Goal: Information Seeking & Learning: Learn about a topic

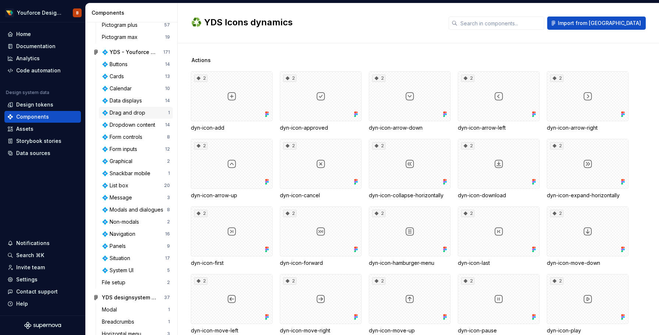
scroll to position [135, 0]
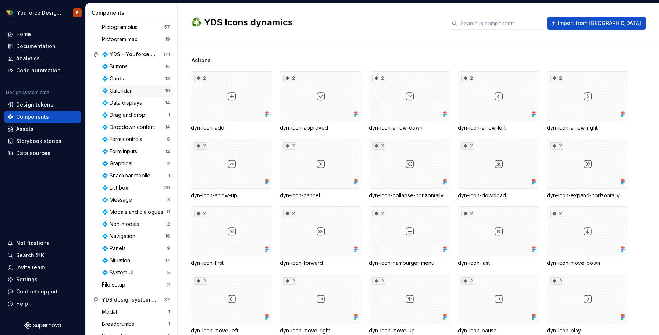
click at [116, 89] on div "💠 Calendar" at bounding box center [118, 90] width 33 height 7
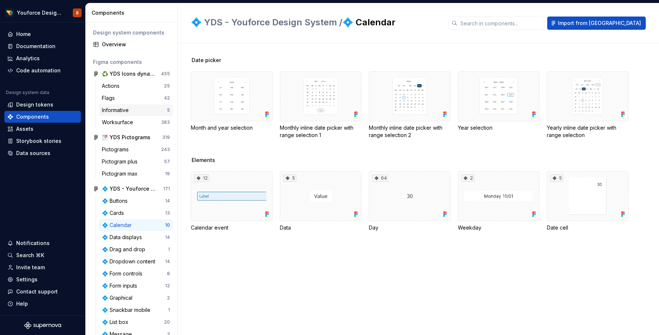
click at [115, 111] on div "Informative" at bounding box center [117, 110] width 30 height 7
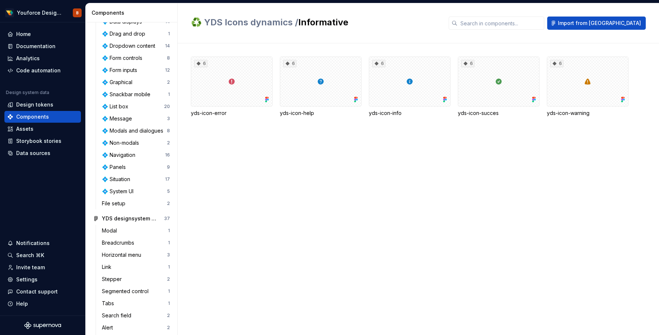
scroll to position [246, 0]
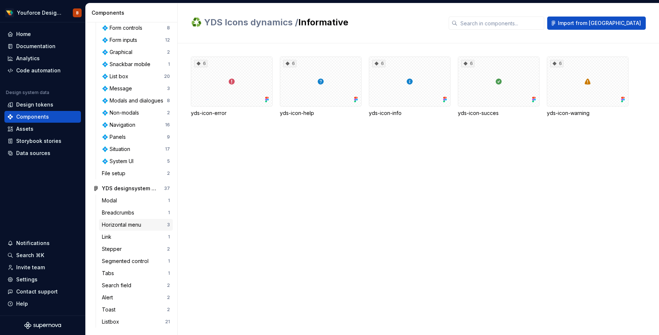
click at [119, 226] on div "Horizontal menu" at bounding box center [123, 224] width 42 height 7
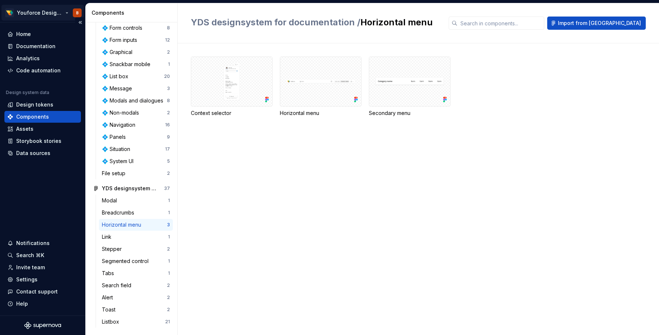
click at [40, 14] on html "Youforce Design System B Home Documentation Analytics Code automation Design sy…" at bounding box center [329, 167] width 659 height 335
click at [1, 193] on html "Youforce Design System B Home Documentation Analytics Code automation Design sy…" at bounding box center [329, 167] width 659 height 335
click at [29, 102] on div "Design tokens" at bounding box center [34, 104] width 37 height 7
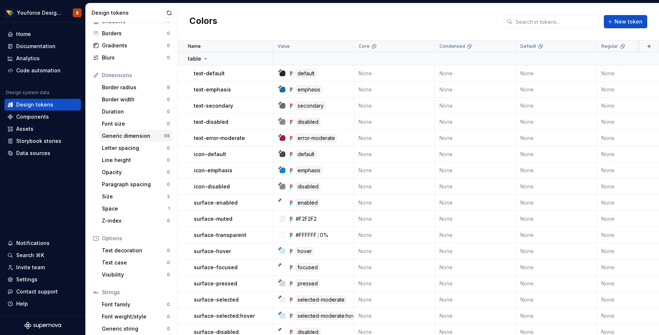
scroll to position [67, 0]
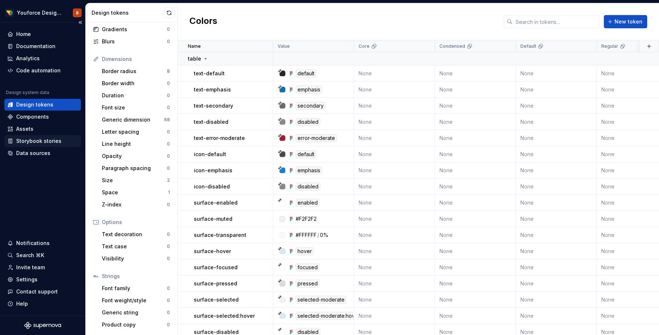
click at [24, 140] on div "Storybook stories" at bounding box center [38, 140] width 45 height 7
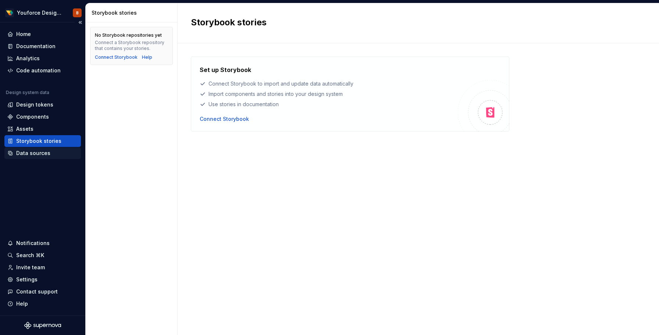
click at [29, 154] on div "Data sources" at bounding box center [33, 153] width 34 height 7
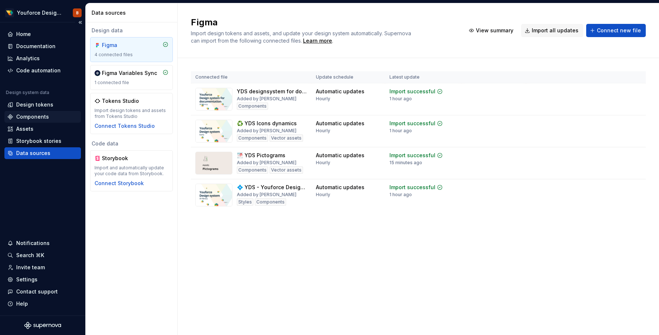
click at [29, 117] on div "Components" at bounding box center [32, 116] width 33 height 7
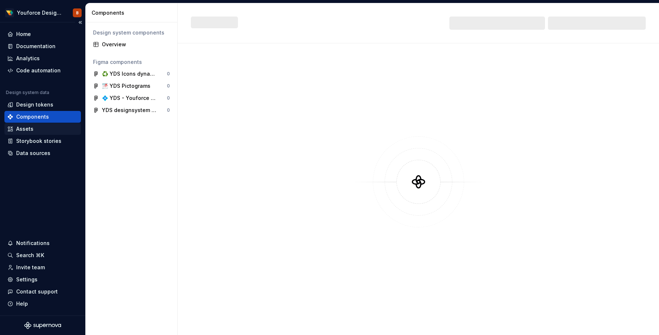
click at [24, 129] on div "Assets" at bounding box center [24, 128] width 17 height 7
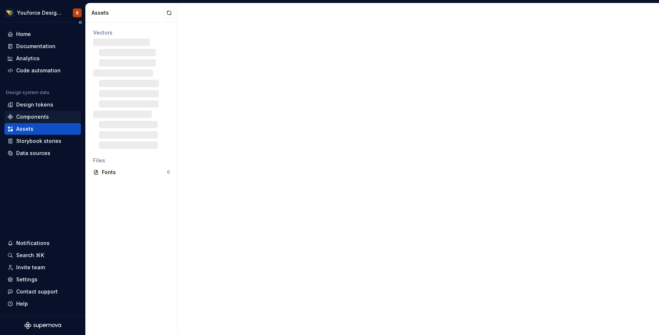
click at [26, 120] on div "Components" at bounding box center [32, 116] width 33 height 7
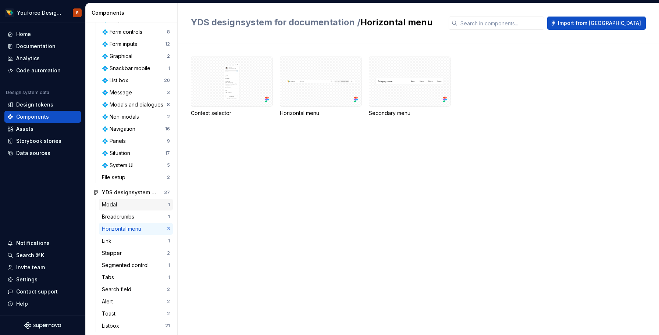
scroll to position [246, 0]
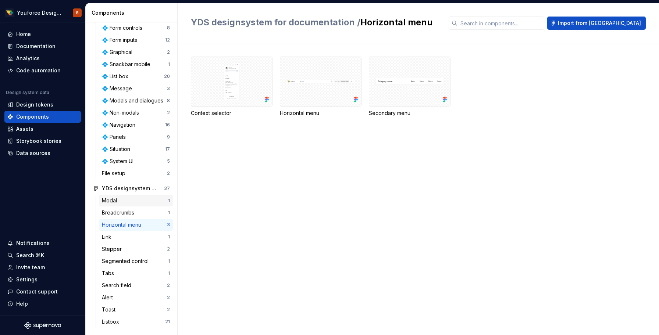
click at [115, 198] on div "Modal" at bounding box center [111, 200] width 18 height 7
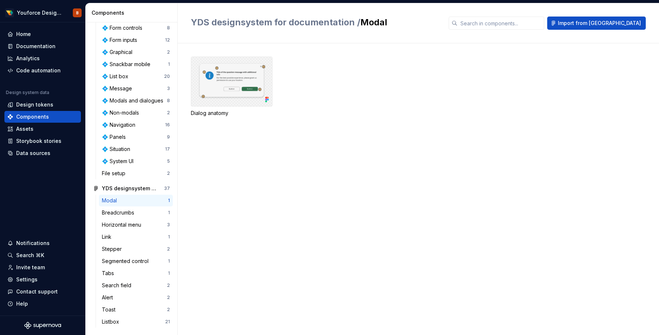
click at [214, 93] on div at bounding box center [232, 82] width 82 height 50
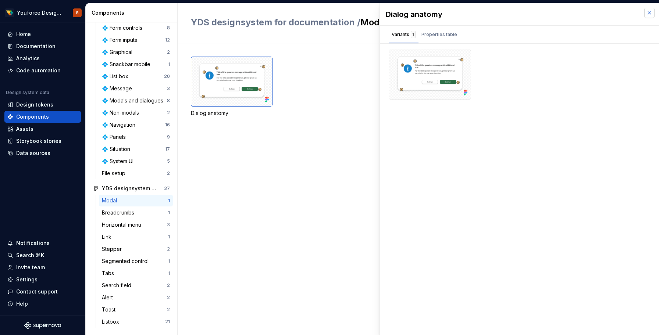
click at [651, 12] on button "button" at bounding box center [649, 13] width 10 height 10
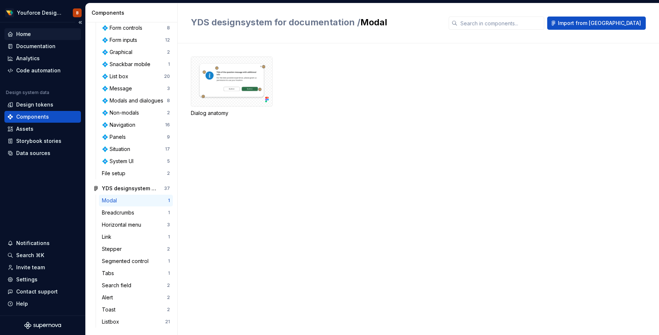
click at [26, 33] on div "Home" at bounding box center [23, 34] width 15 height 7
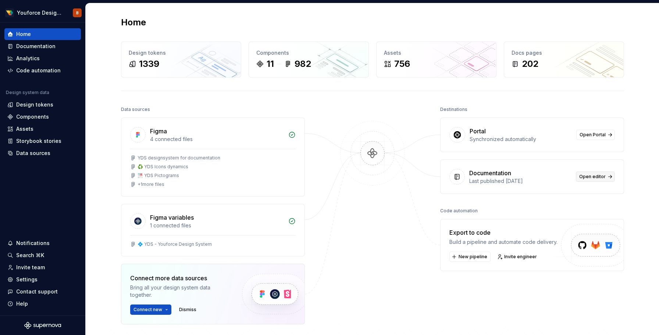
click at [587, 177] on span "Open editor" at bounding box center [592, 177] width 26 height 6
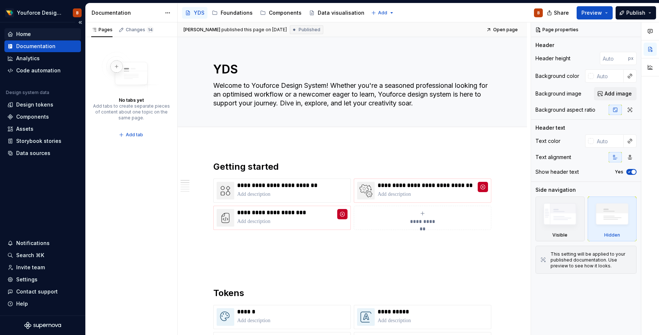
click at [14, 37] on div "Home" at bounding box center [42, 34] width 71 height 7
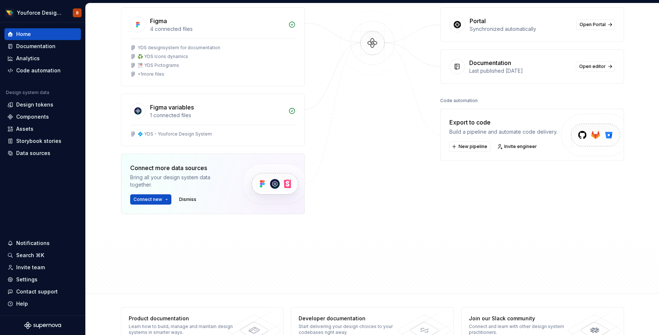
scroll to position [132, 0]
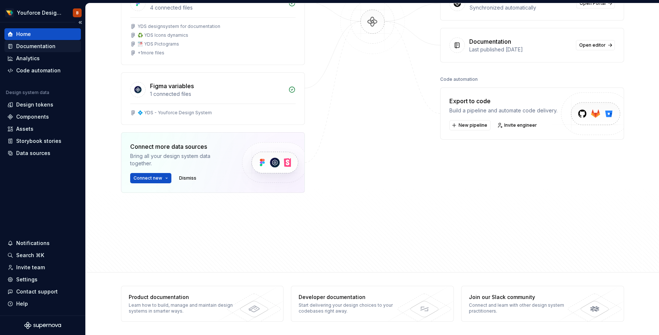
click at [37, 47] on div "Documentation" at bounding box center [35, 46] width 39 height 7
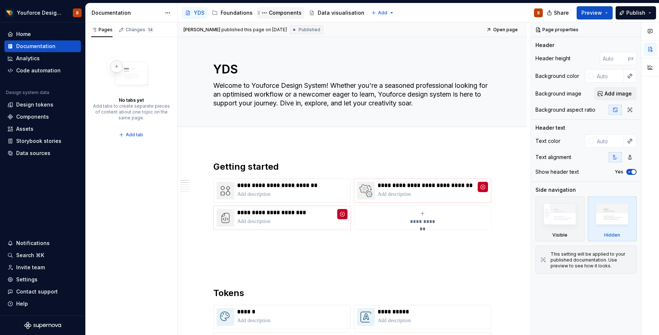
click at [280, 12] on div "Components" at bounding box center [285, 12] width 33 height 7
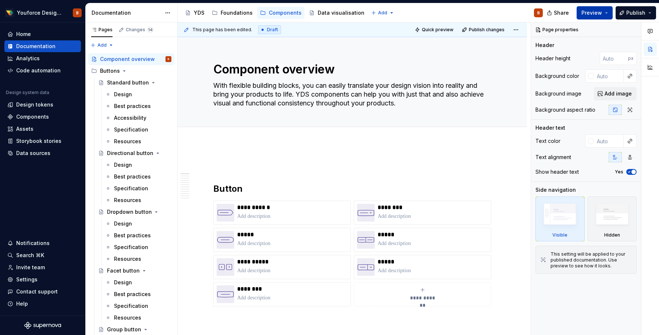
click at [603, 13] on button "Preview" at bounding box center [594, 12] width 36 height 13
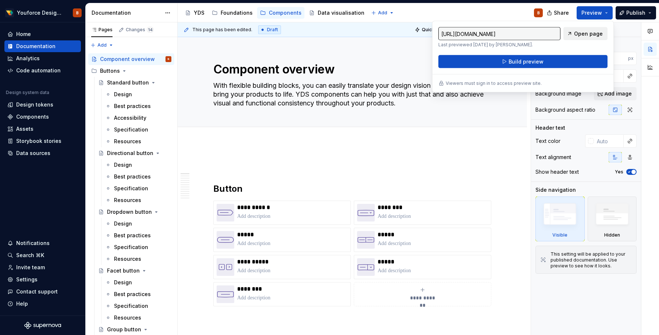
click at [576, 33] on span "Open page" at bounding box center [588, 33] width 29 height 7
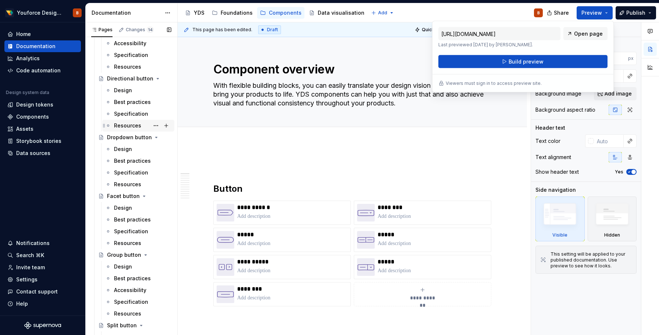
scroll to position [75, 0]
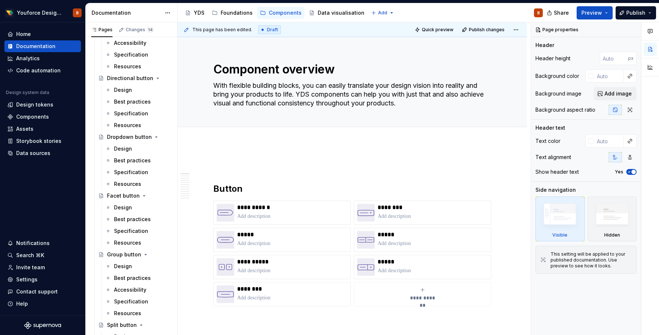
click at [440, 10] on div "Accessibility guide for tree Page tree. Navigate the tree with the arrow keys. …" at bounding box center [363, 12] width 371 height 19
type textarea "*"
